Goal: Contribute content

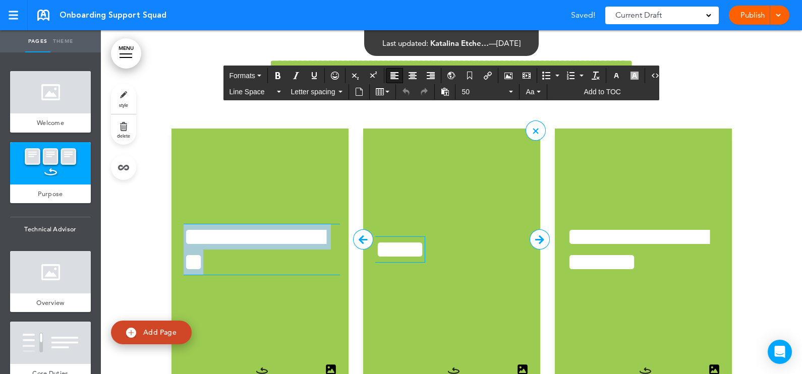
click at [421, 249] on span "*****" at bounding box center [399, 249] width 49 height 25
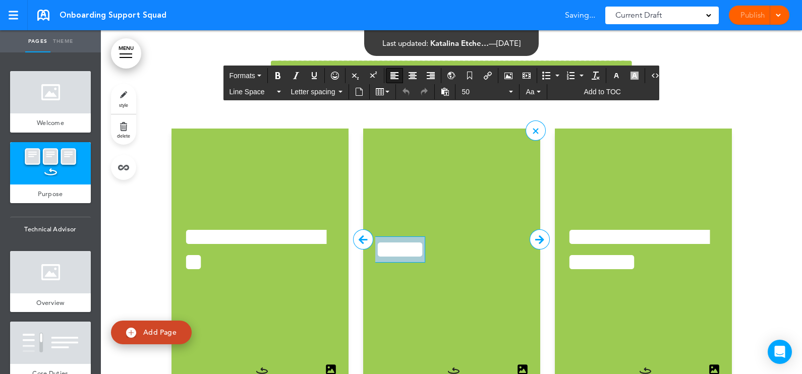
click at [421, 249] on span "*****" at bounding box center [399, 249] width 49 height 25
click at [504, 86] on button "50" at bounding box center [488, 92] width 60 height 14
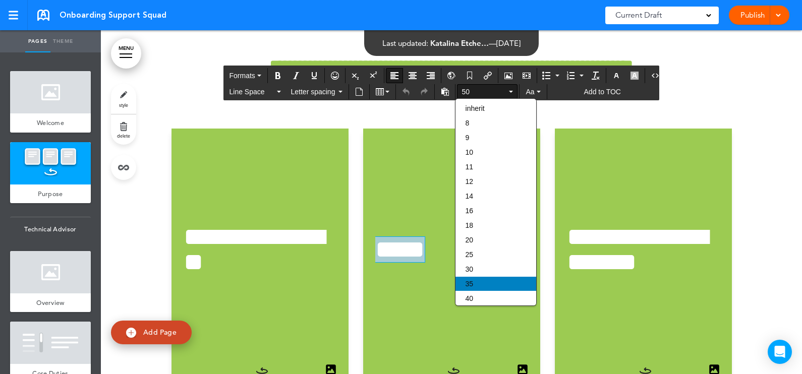
scroll to position [97, 0]
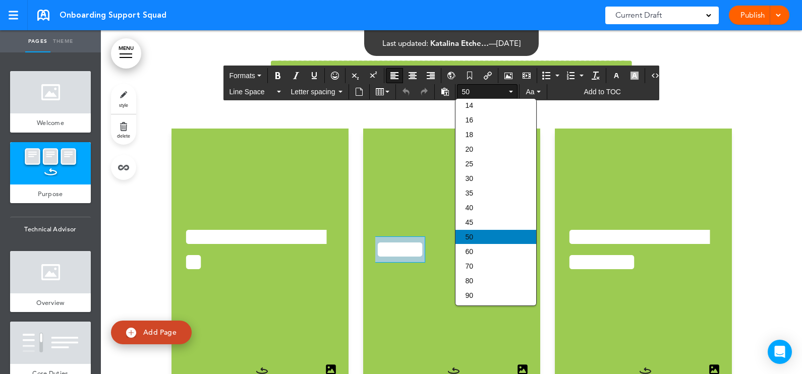
click at [469, 233] on span "50" at bounding box center [470, 237] width 8 height 8
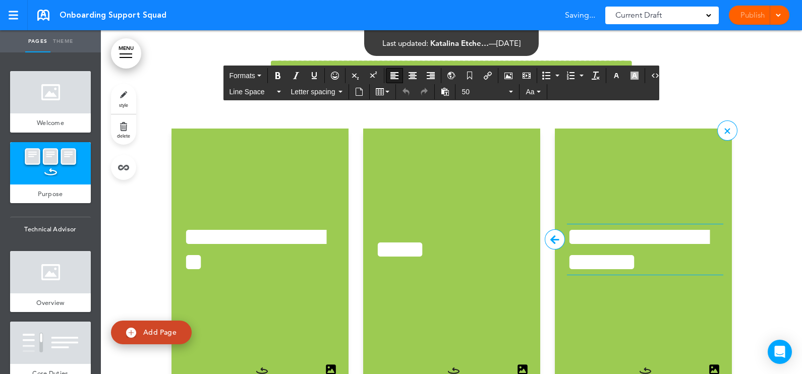
click at [601, 246] on span "**********" at bounding box center [637, 249] width 141 height 50
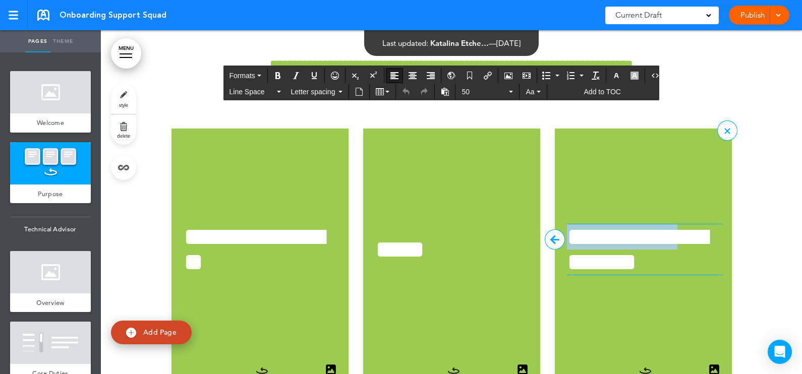
click at [677, 260] on span "**********" at bounding box center [637, 249] width 141 height 50
drag, startPoint x: 638, startPoint y: 248, endPoint x: 562, endPoint y: 227, distance: 79.1
click at [567, 227] on span "**********" at bounding box center [637, 249] width 141 height 50
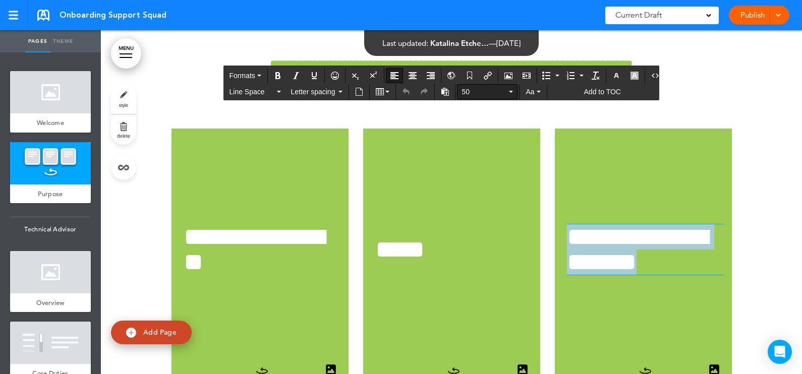
click at [513, 92] on div "50" at bounding box center [487, 91] width 61 height 15
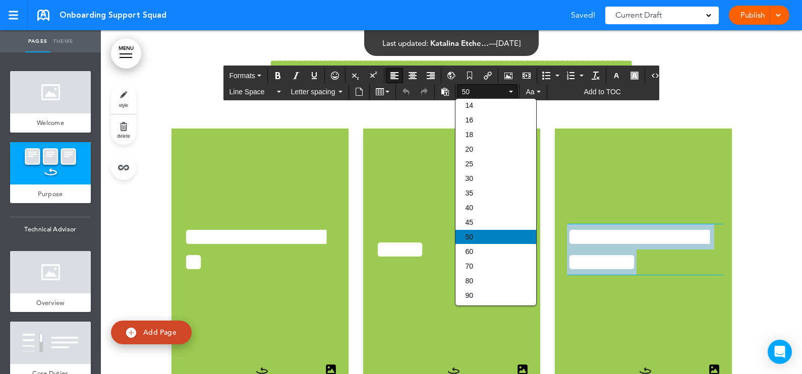
click at [474, 232] on div "50" at bounding box center [496, 237] width 81 height 14
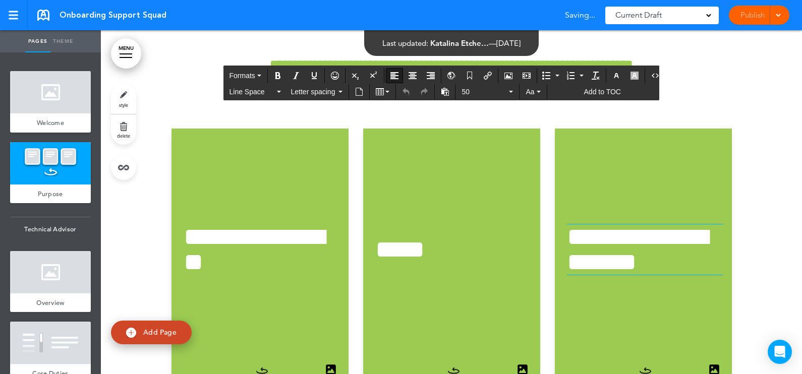
click at [750, 194] on div "**********" at bounding box center [451, 243] width 681 height 541
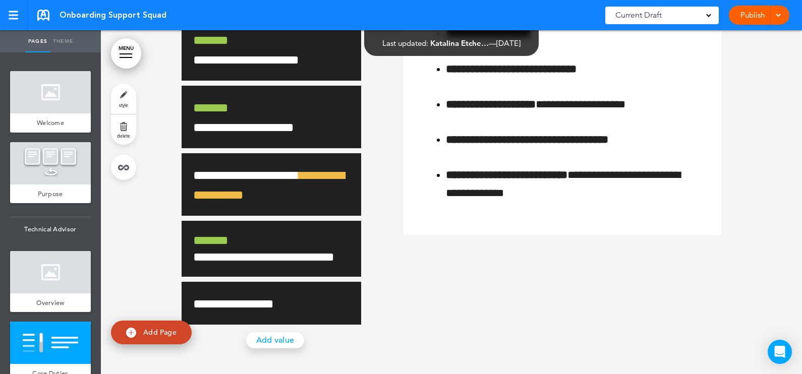
scroll to position [1619, 0]
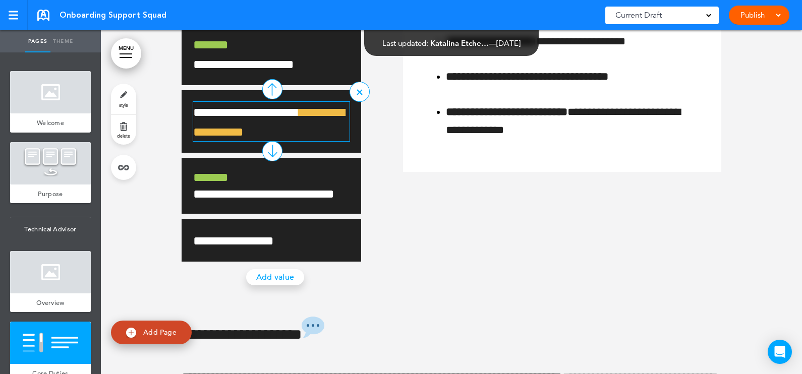
click at [252, 123] on span "**********" at bounding box center [268, 122] width 151 height 32
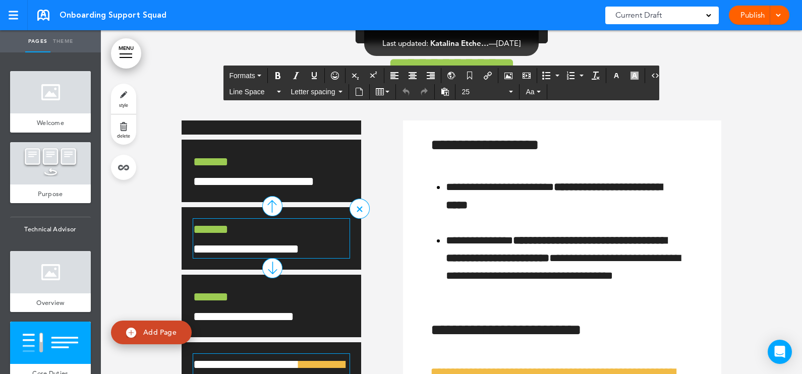
scroll to position [1493, 0]
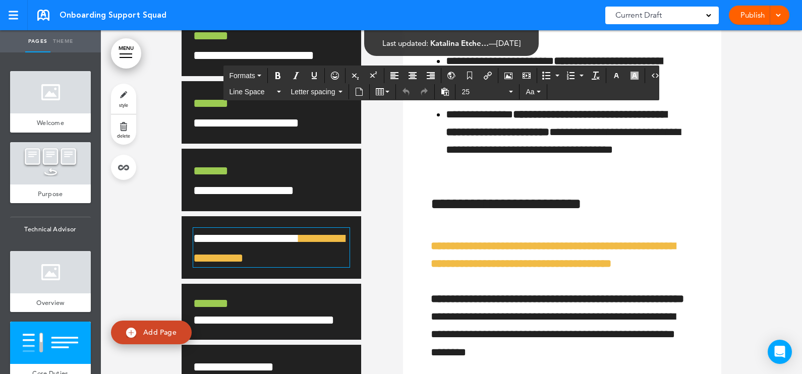
click at [739, 231] on div at bounding box center [451, 239] width 701 height 766
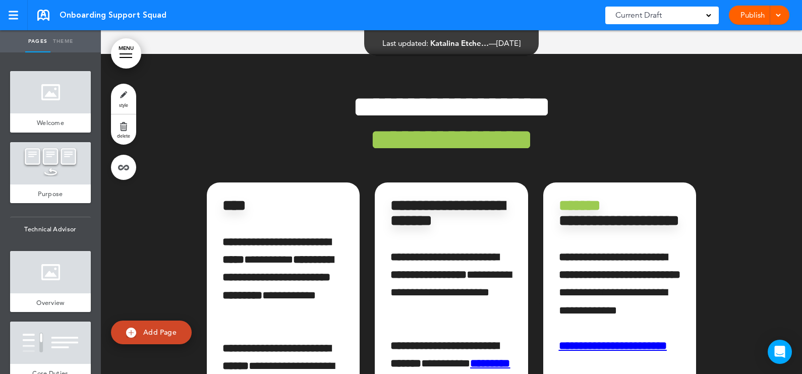
scroll to position [2186, 0]
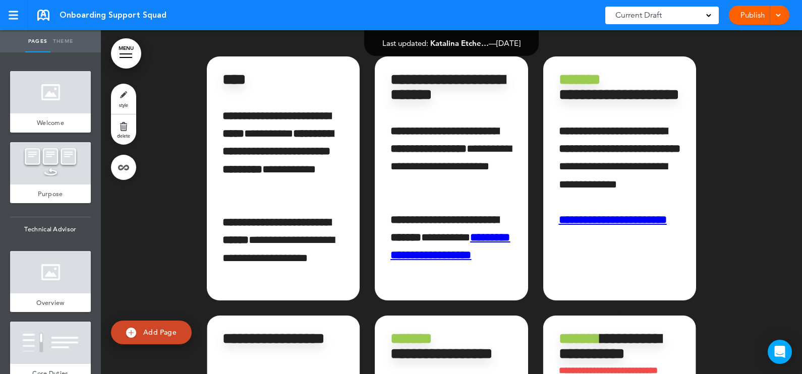
click at [778, 11] on span at bounding box center [778, 14] width 7 height 7
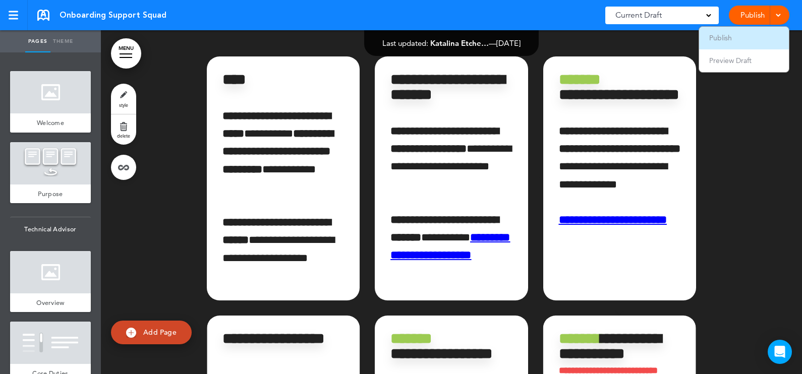
click at [732, 37] on li "Publish" at bounding box center [744, 38] width 90 height 23
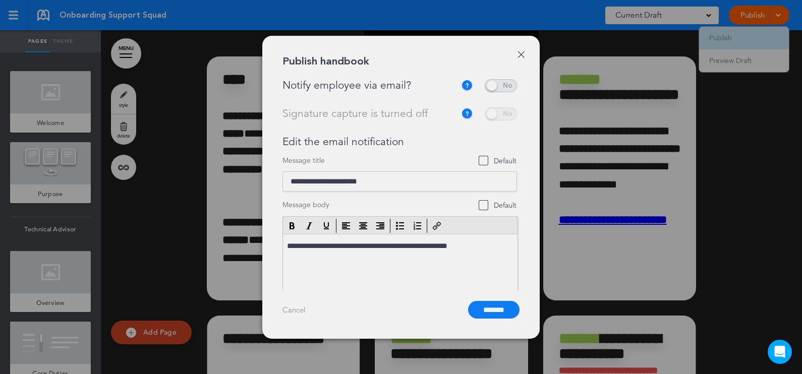
scroll to position [0, 0]
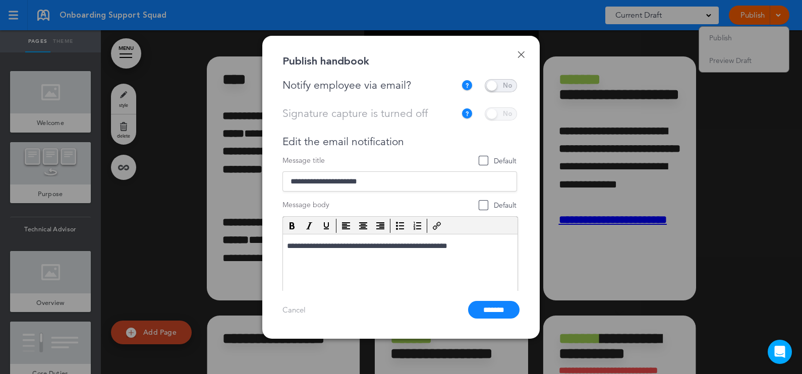
click at [507, 84] on span at bounding box center [501, 85] width 32 height 13
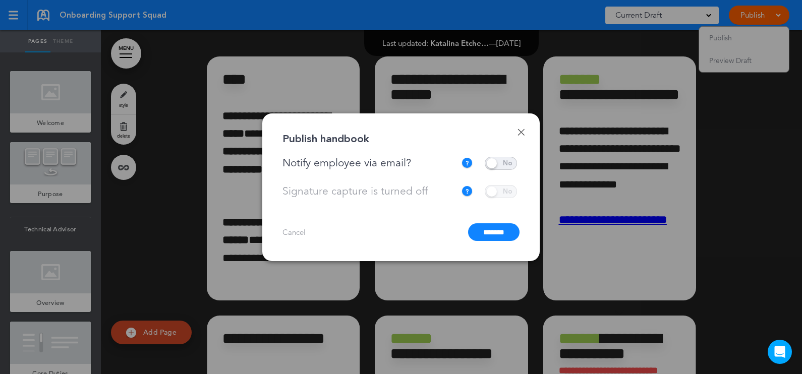
click at [495, 233] on input "*******" at bounding box center [493, 232] width 51 height 18
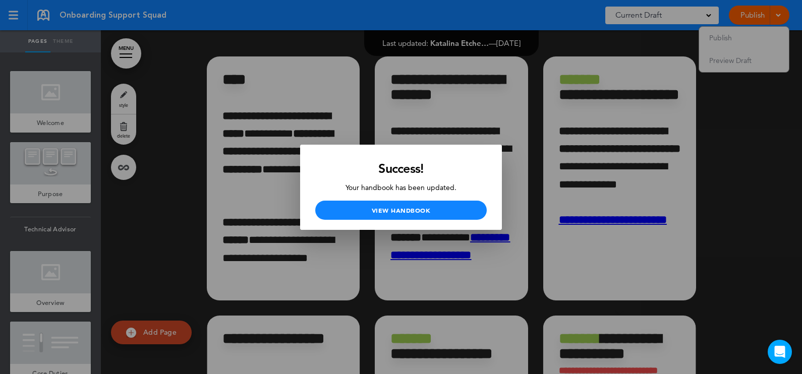
click at [530, 160] on div at bounding box center [401, 187] width 802 height 374
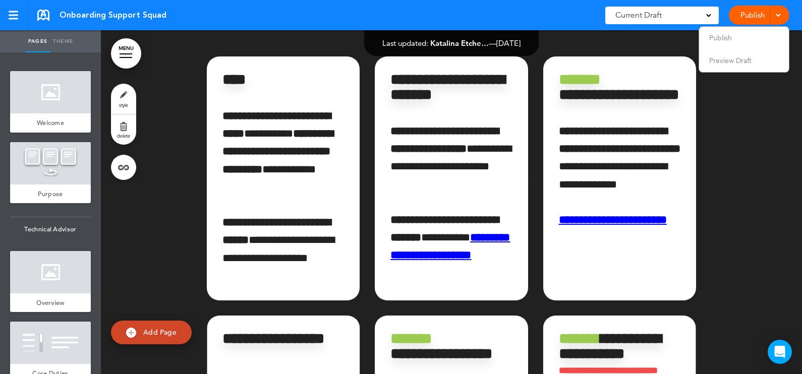
click at [780, 14] on span at bounding box center [778, 14] width 7 height 7
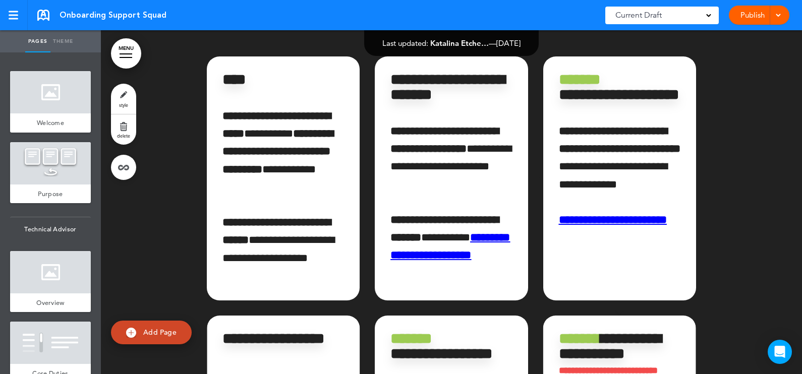
click at [774, 9] on div at bounding box center [777, 15] width 10 height 19
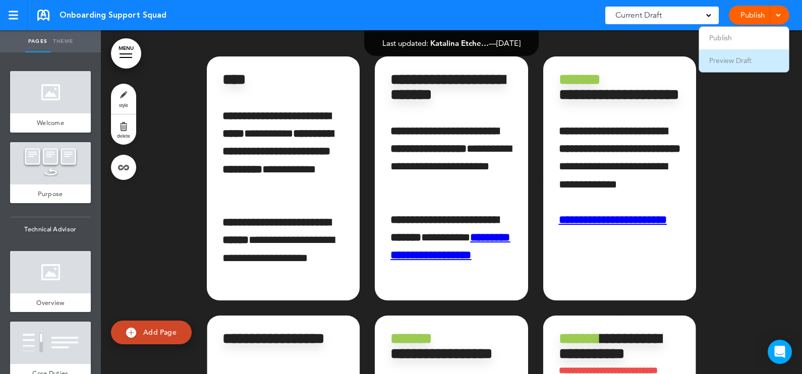
click at [752, 58] on li "Preview Draft" at bounding box center [744, 60] width 90 height 23
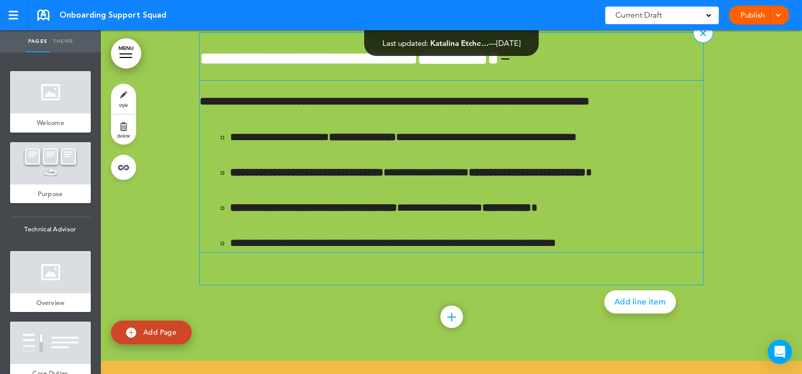
scroll to position [7869, 0]
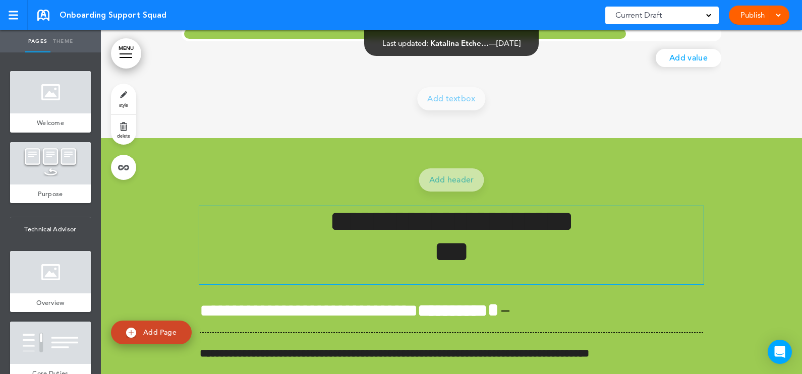
click at [414, 237] on span "**********" at bounding box center [451, 221] width 245 height 30
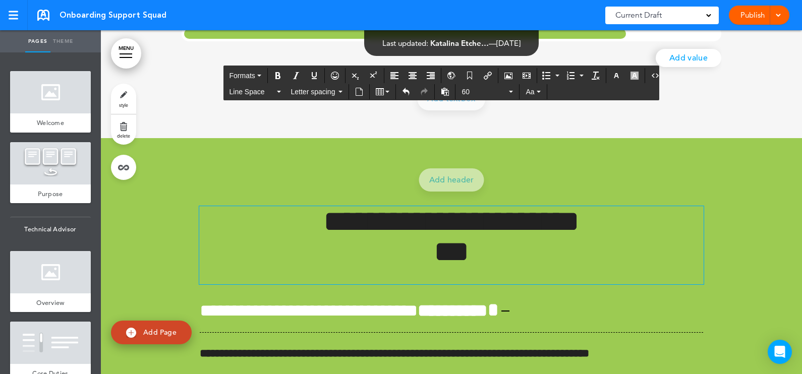
click at [657, 204] on div "**********" at bounding box center [451, 375] width 504 height 415
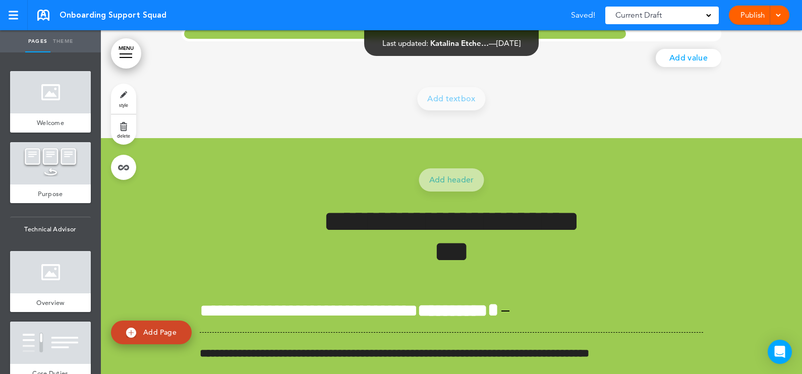
click at [779, 15] on span at bounding box center [778, 14] width 7 height 7
click at [744, 40] on li "Publish" at bounding box center [744, 38] width 90 height 23
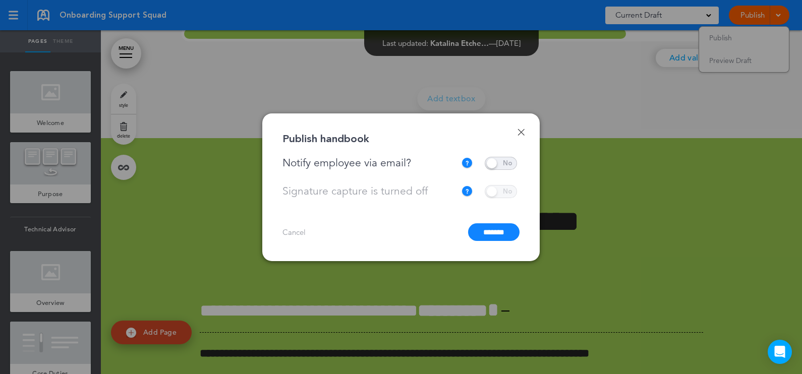
click at [489, 232] on input "*******" at bounding box center [493, 232] width 51 height 18
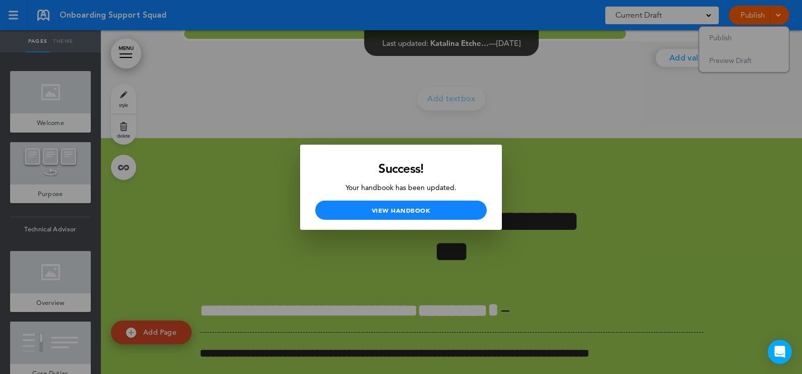
click at [586, 175] on div at bounding box center [401, 187] width 802 height 374
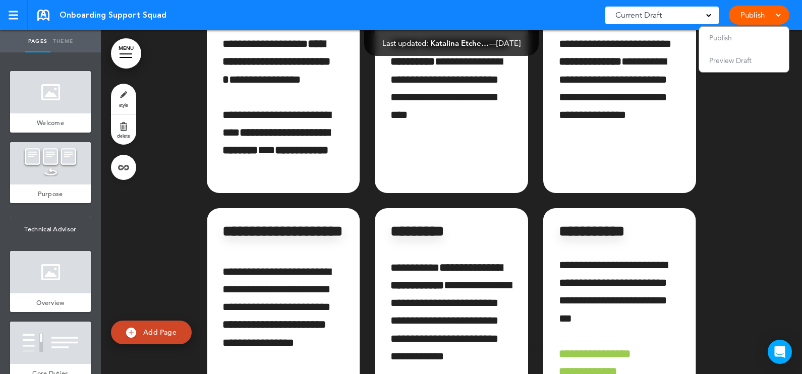
scroll to position [4843, 0]
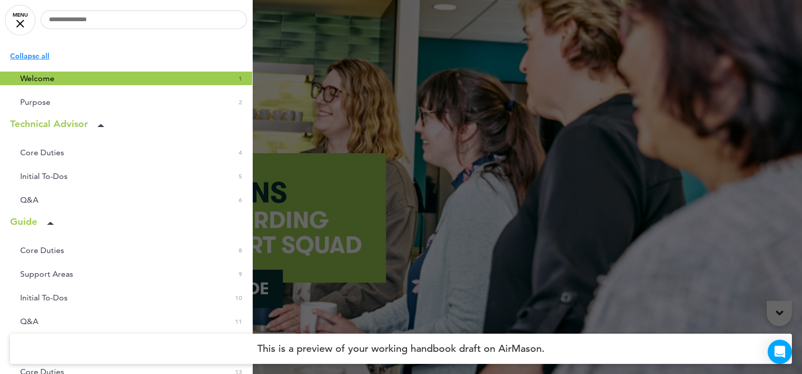
click at [20, 18] on link "MENU" at bounding box center [20, 20] width 30 height 30
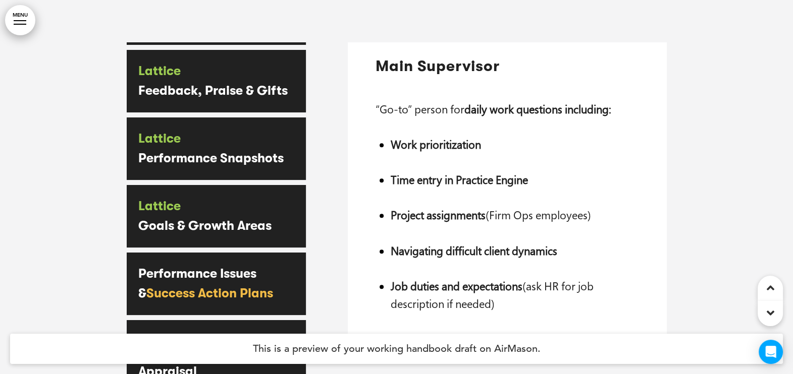
scroll to position [1450, 0]
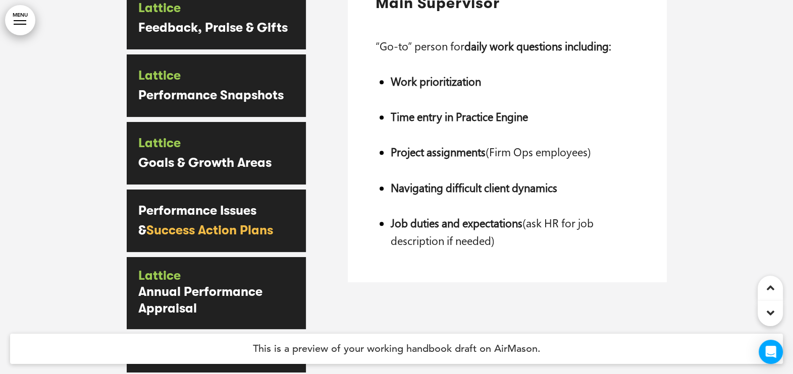
click at [235, 210] on span "Performance Issues & Success Action Plans" at bounding box center [205, 221] width 135 height 32
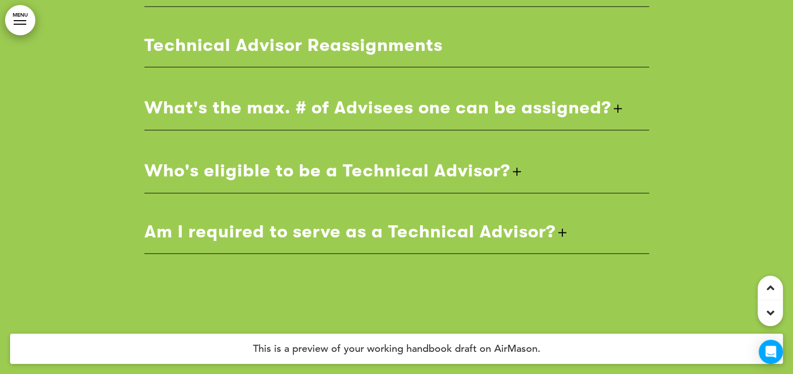
scroll to position [2901, 0]
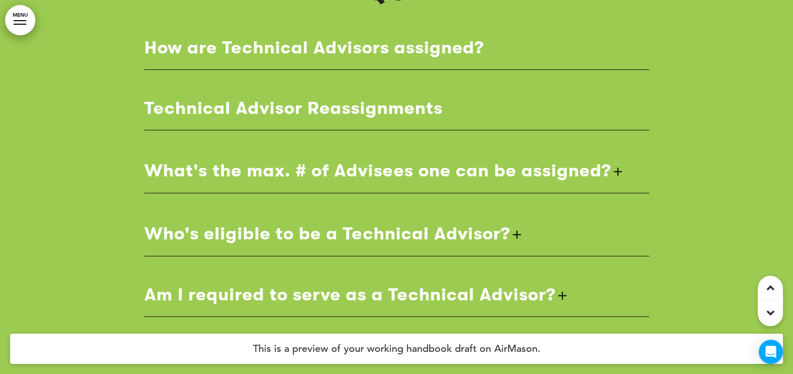
click at [217, 118] on span "Technical Advisor Reassignments" at bounding box center [293, 109] width 298 height 18
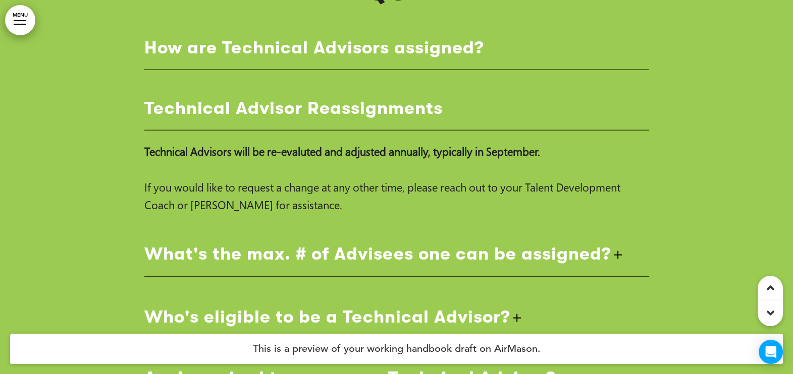
click at [217, 118] on span "Technical Advisor Reassignments" at bounding box center [293, 109] width 298 height 18
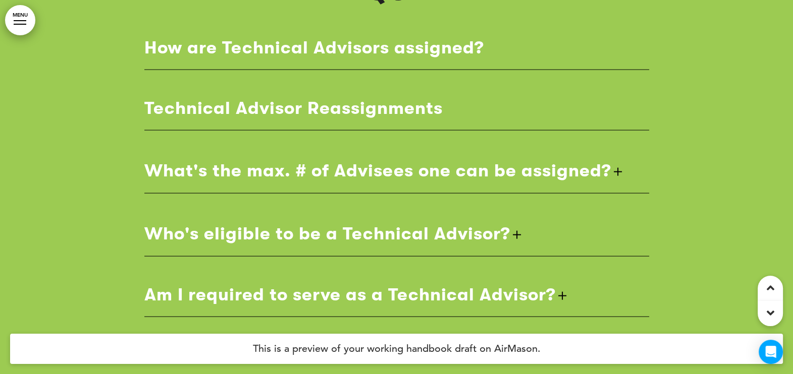
click at [304, 58] on span "How are Technical Advisors assigned?" at bounding box center [314, 49] width 340 height 18
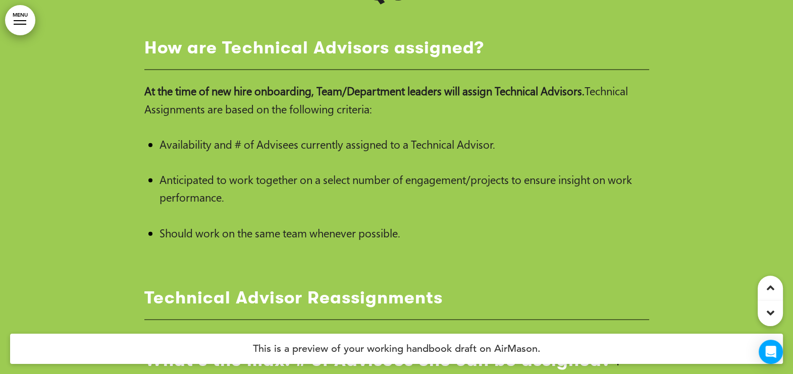
click at [260, 58] on span "How are Technical Advisors assigned?" at bounding box center [314, 49] width 340 height 18
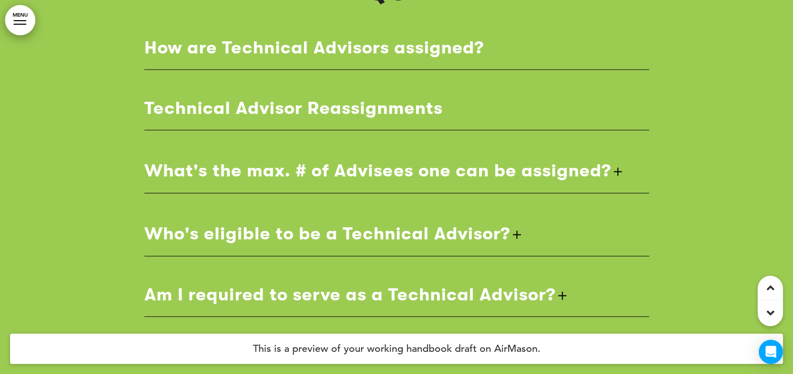
click at [274, 118] on span "Technical Advisor Reassignments" at bounding box center [293, 109] width 298 height 18
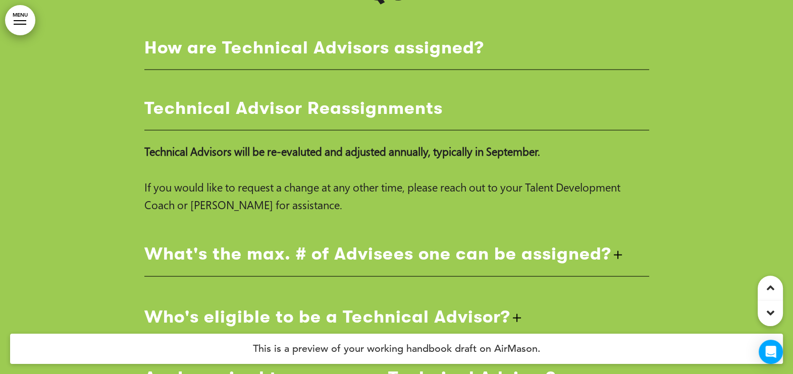
click at [207, 118] on span "Technical Advisor Reassignments" at bounding box center [293, 109] width 298 height 18
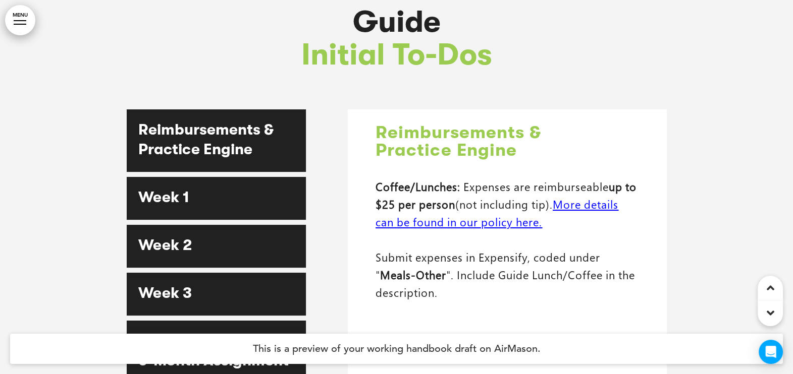
scroll to position [5108, 0]
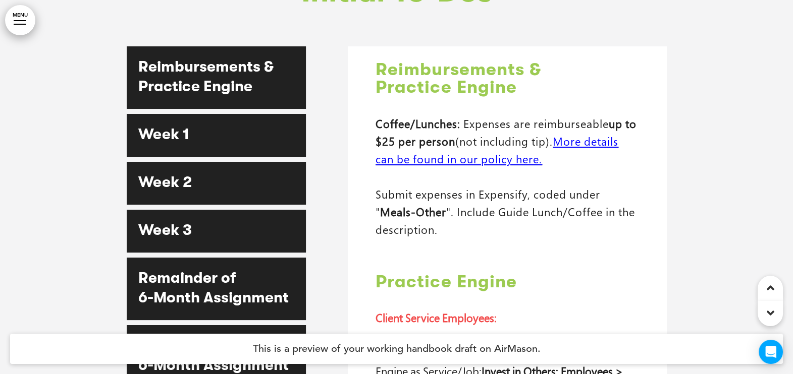
click at [230, 133] on p "Week 1" at bounding box center [216, 136] width 156 height 20
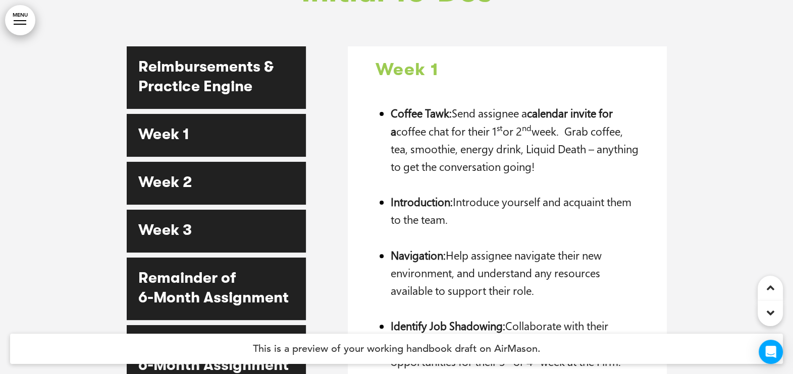
click at [205, 165] on div "Week 2" at bounding box center [217, 183] width 180 height 43
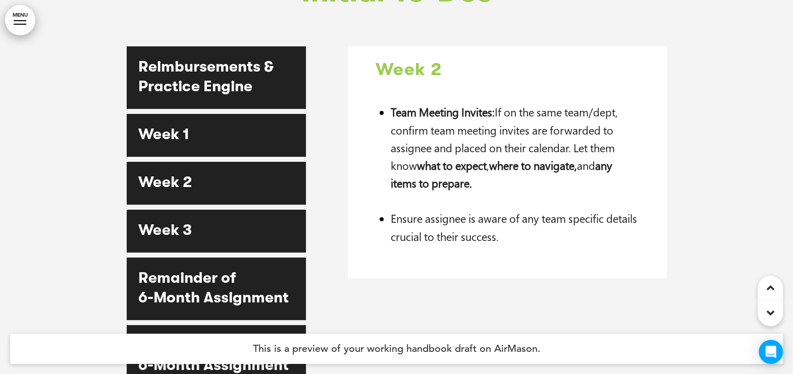
scroll to position [5171, 0]
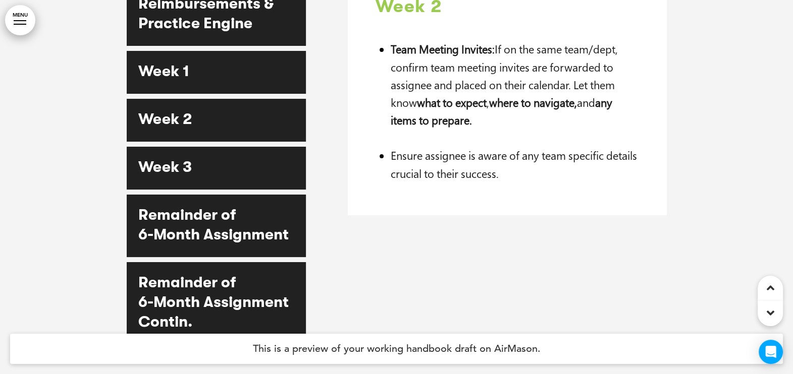
click at [214, 163] on p "Week 3" at bounding box center [216, 168] width 156 height 20
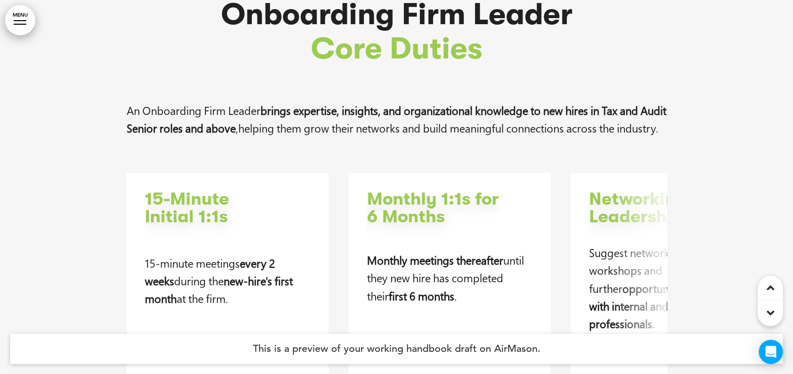
scroll to position [6747, 0]
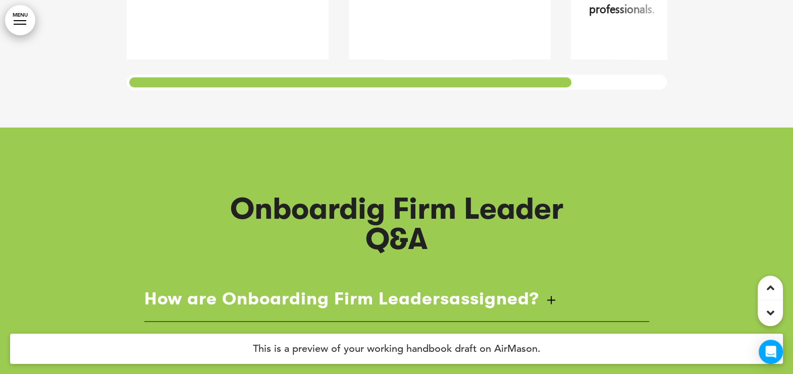
click at [371, 224] on span "Onboardig Firm Leader" at bounding box center [396, 211] width 333 height 30
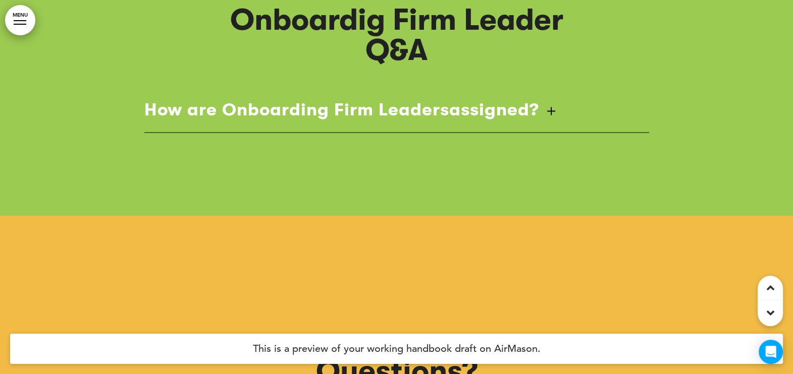
click at [527, 119] on strong "assigned?" at bounding box center [494, 111] width 90 height 18
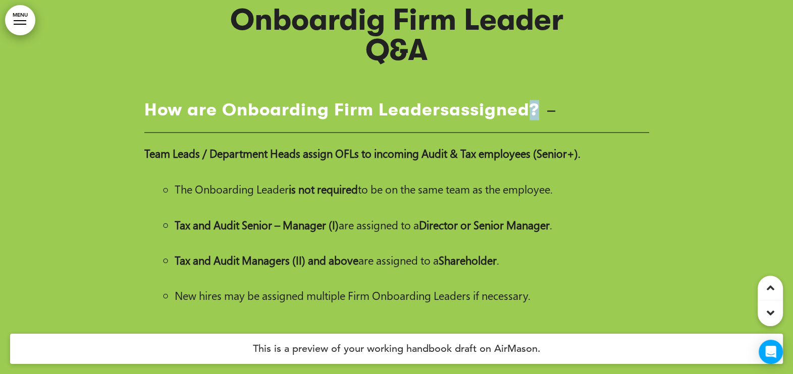
drag, startPoint x: 527, startPoint y: 119, endPoint x: 489, endPoint y: 122, distance: 38.0
click at [489, 120] on strong "assigned?" at bounding box center [494, 111] width 90 height 18
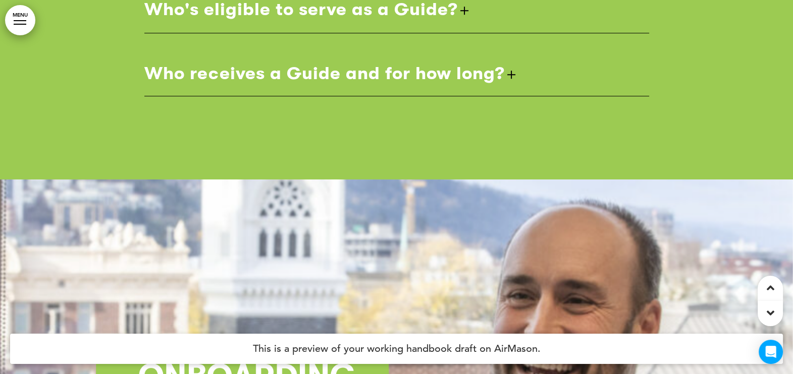
scroll to position [5967, 0]
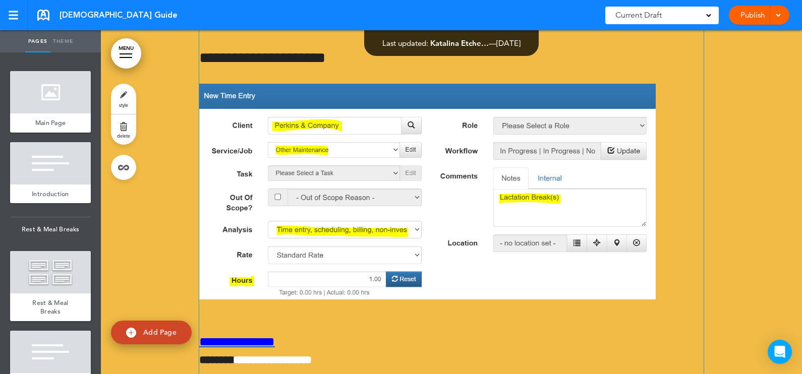
scroll to position [9910, 0]
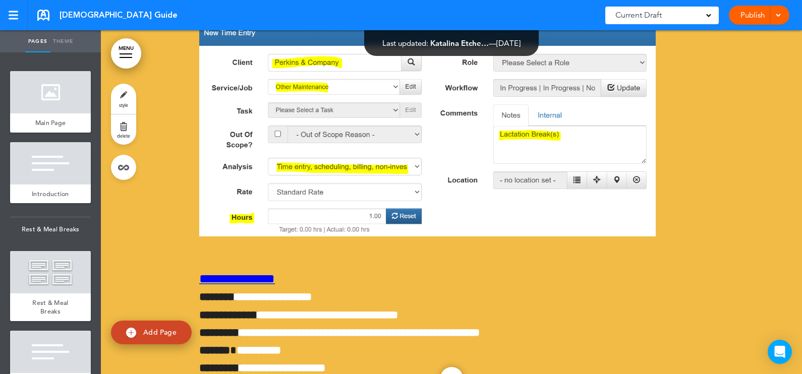
click at [780, 8] on div at bounding box center [777, 15] width 10 height 19
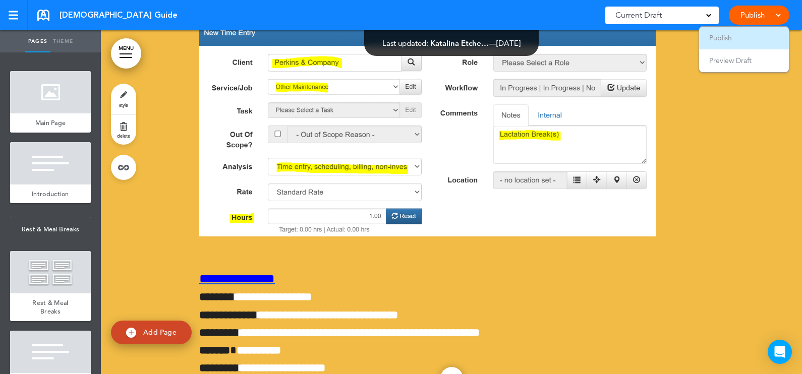
click at [731, 35] on span "Publish" at bounding box center [720, 37] width 23 height 9
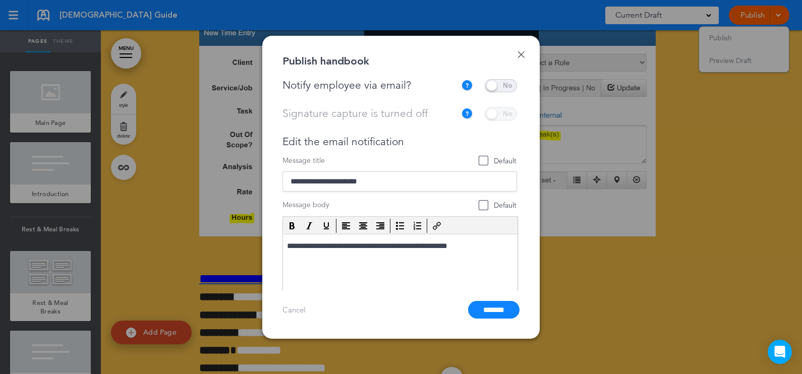
scroll to position [0, 0]
click at [502, 86] on span at bounding box center [501, 85] width 32 height 13
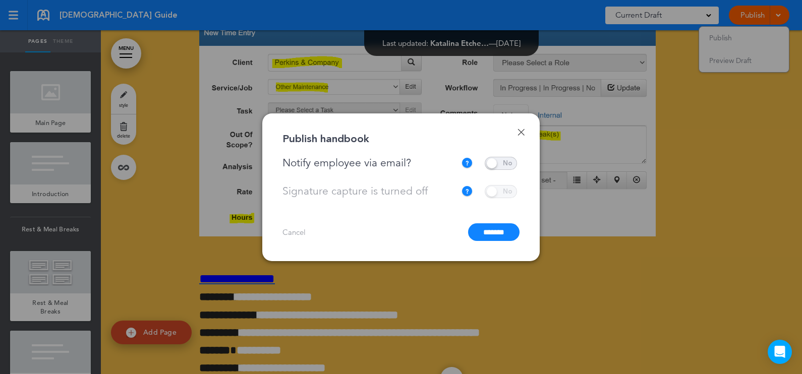
click at [491, 237] on input "*******" at bounding box center [493, 232] width 51 height 18
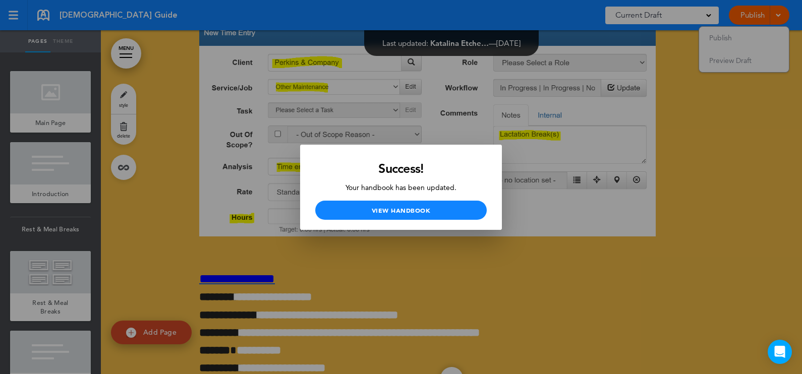
click at [598, 54] on div at bounding box center [401, 187] width 802 height 374
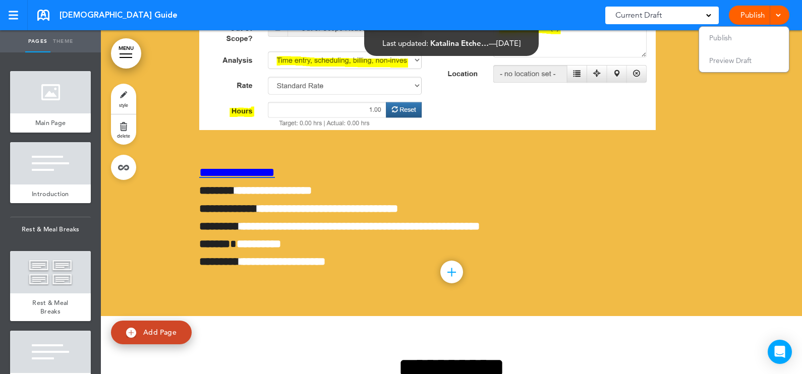
scroll to position [9827, 0]
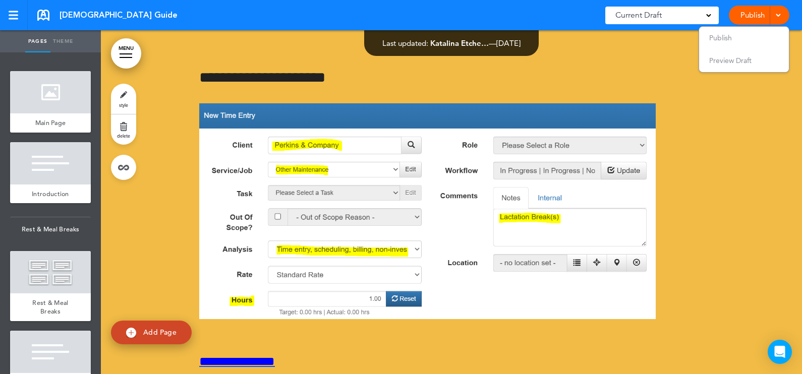
click at [782, 14] on div "Publish Publish Preview Draft" at bounding box center [759, 15] width 61 height 19
click at [734, 62] on span "Preview Draft" at bounding box center [730, 60] width 42 height 9
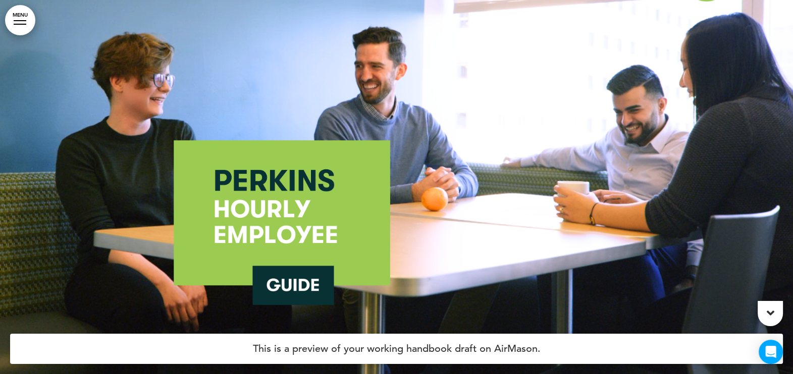
click at [15, 19] on link "MENU" at bounding box center [20, 20] width 30 height 30
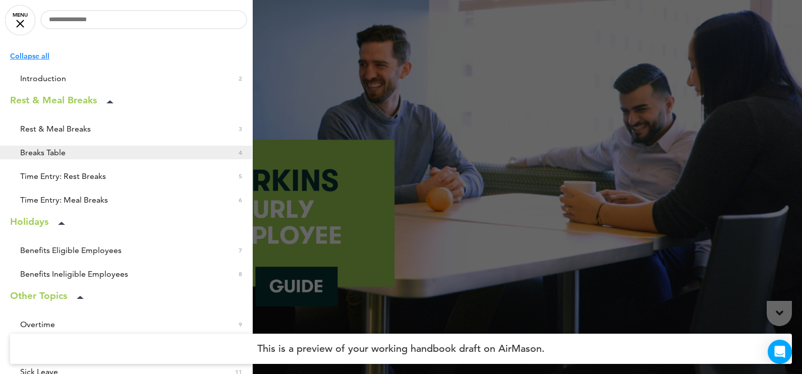
click at [54, 149] on span "Breaks Table" at bounding box center [42, 152] width 45 height 9
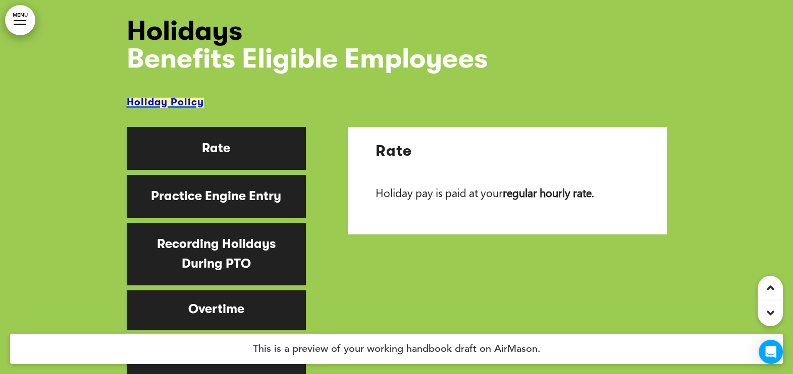
scroll to position [3927, 0]
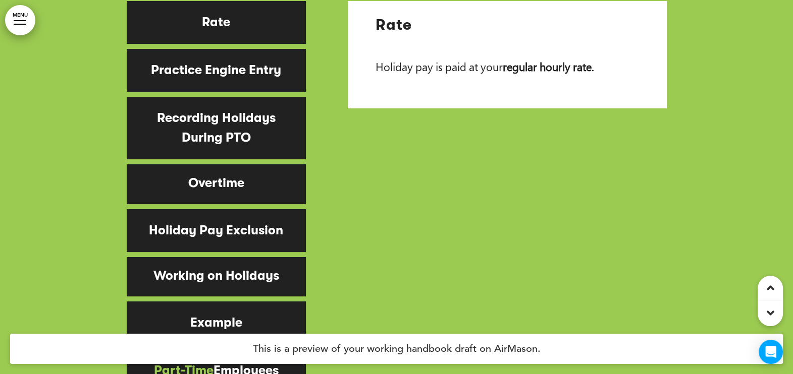
click at [240, 270] on span "Working on Holidays" at bounding box center [216, 276] width 126 height 13
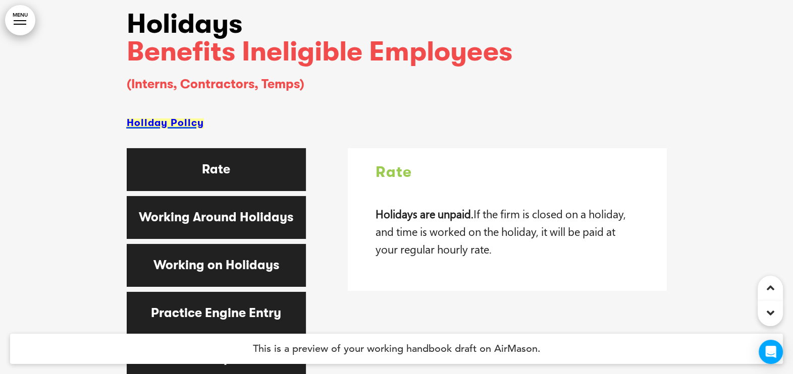
scroll to position [4495, 0]
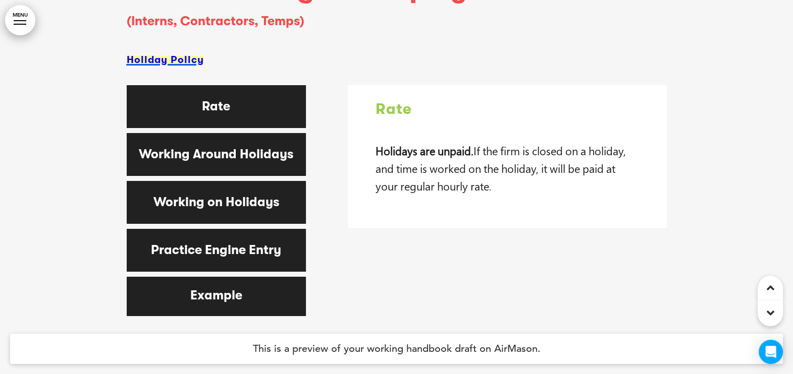
click at [264, 149] on span "Working Around Holidays﻿" at bounding box center [216, 155] width 154 height 13
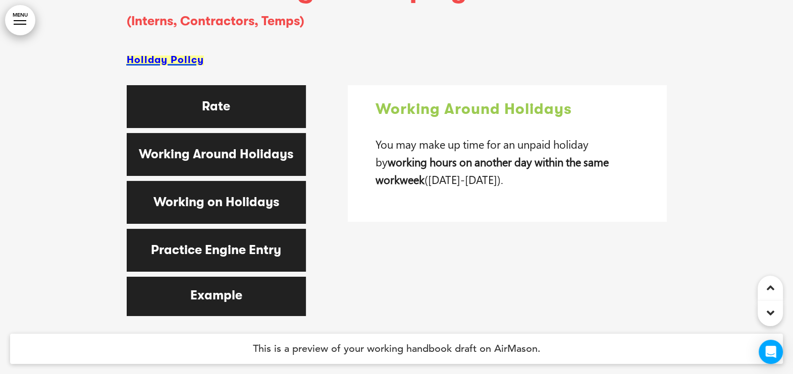
click at [231, 197] on span "Working on Holidays" at bounding box center [216, 203] width 126 height 13
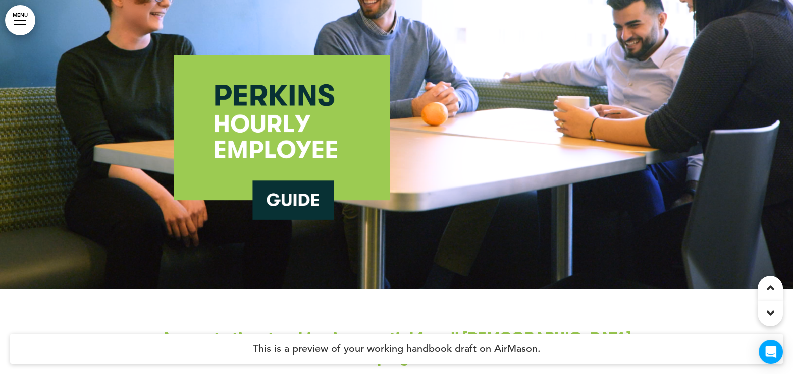
scroll to position [0, 0]
